Goal: Information Seeking & Learning: Learn about a topic

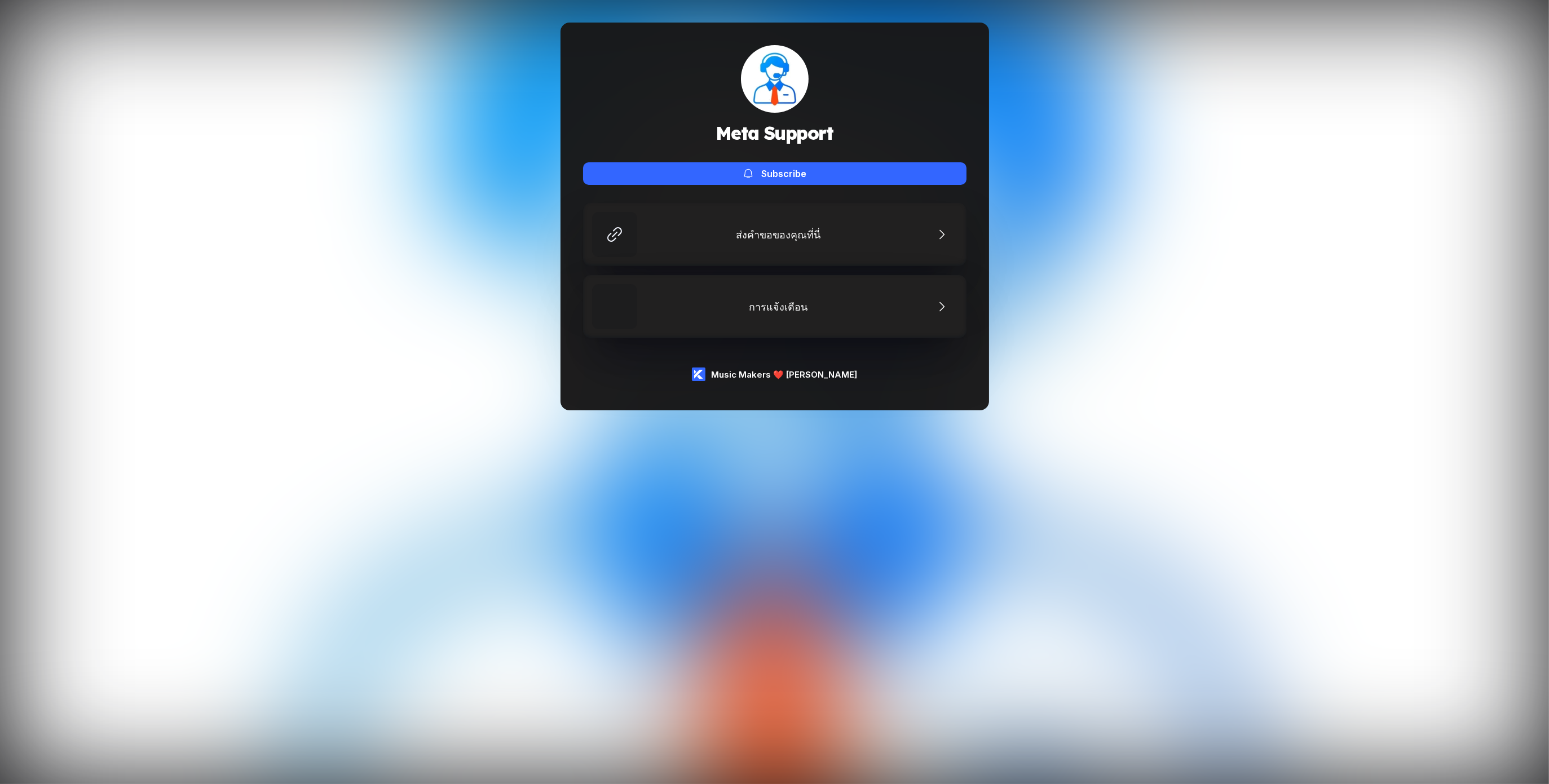
click at [782, 132] on h1 "Meta Support" at bounding box center [775, 133] width 118 height 23
drag, startPoint x: 782, startPoint y: 132, endPoint x: 881, endPoint y: 132, distance: 99.0
click at [784, 132] on h1 "Meta Support" at bounding box center [775, 133] width 118 height 23
click at [881, 132] on div "Meta Support Subscribe" at bounding box center [775, 115] width 384 height 140
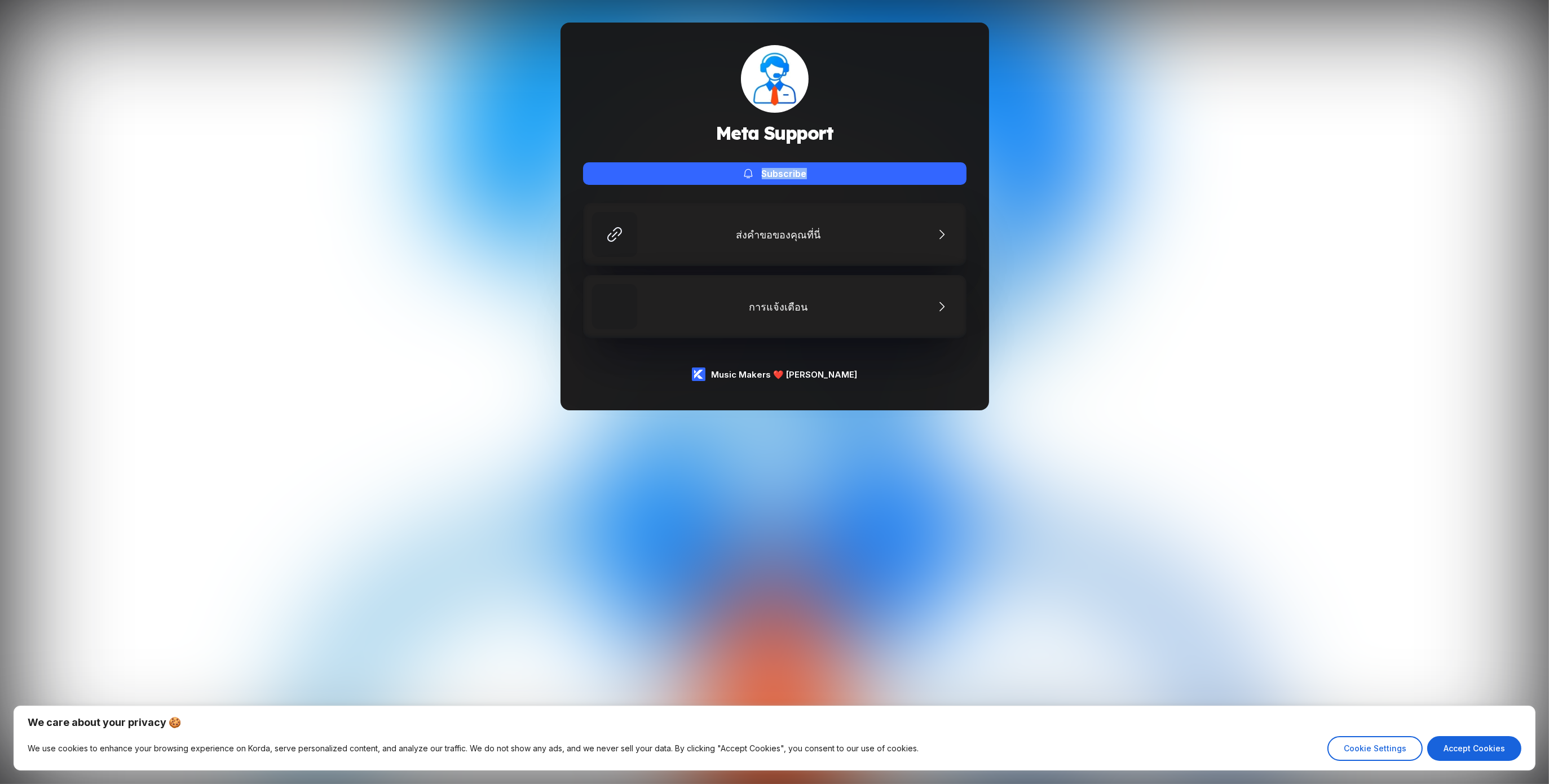
drag, startPoint x: 735, startPoint y: 137, endPoint x: 592, endPoint y: 125, distance: 143.5
click at [592, 125] on div "Meta Support Subscribe" at bounding box center [775, 115] width 384 height 140
click at [591, 125] on div "Meta Support Subscribe" at bounding box center [775, 115] width 384 height 140
click at [1497, 744] on button "Accept Cookies" at bounding box center [1474, 749] width 94 height 25
checkbox input "true"
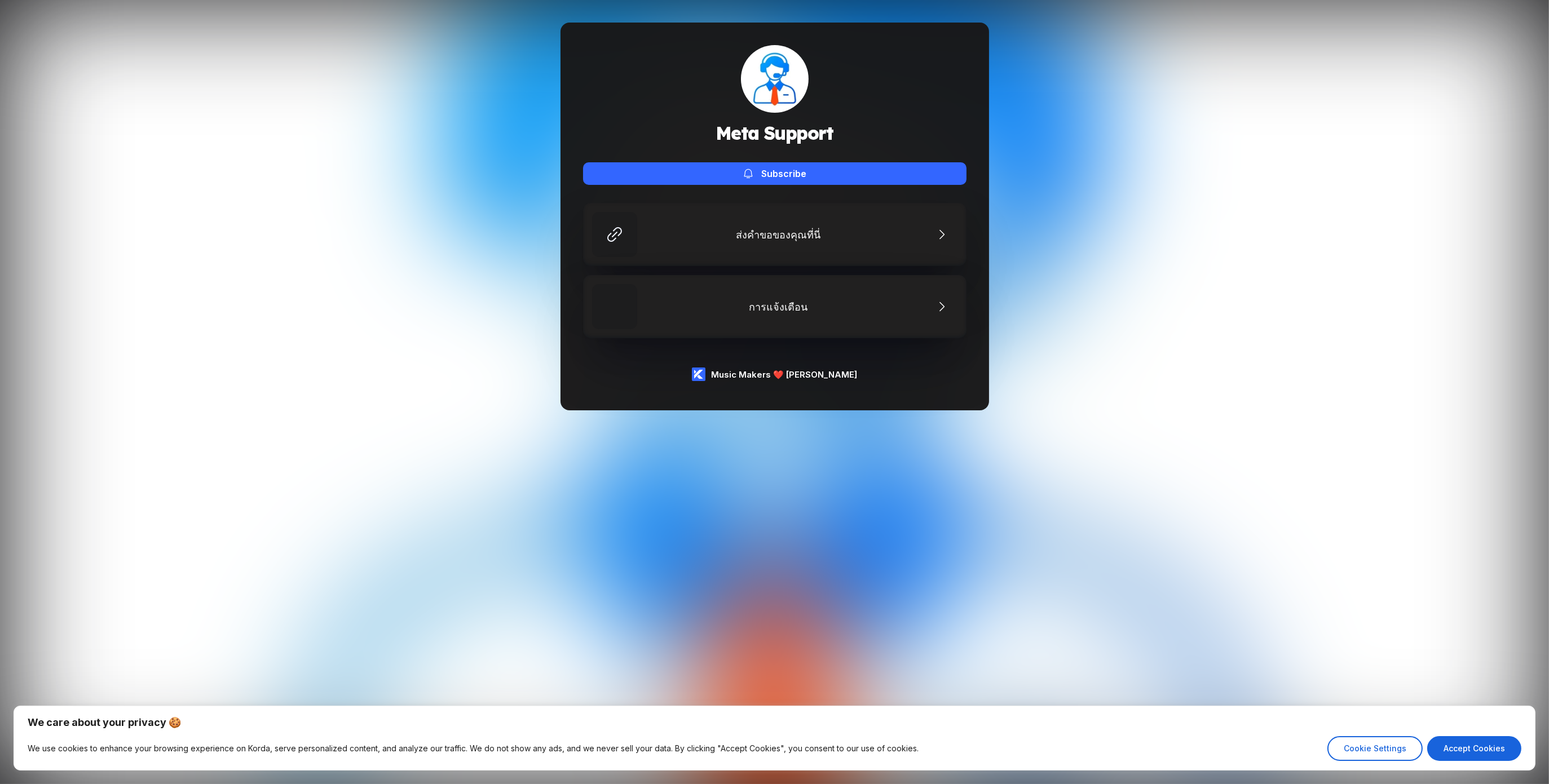
checkbox input "true"
